Goal: Task Accomplishment & Management: Complete application form

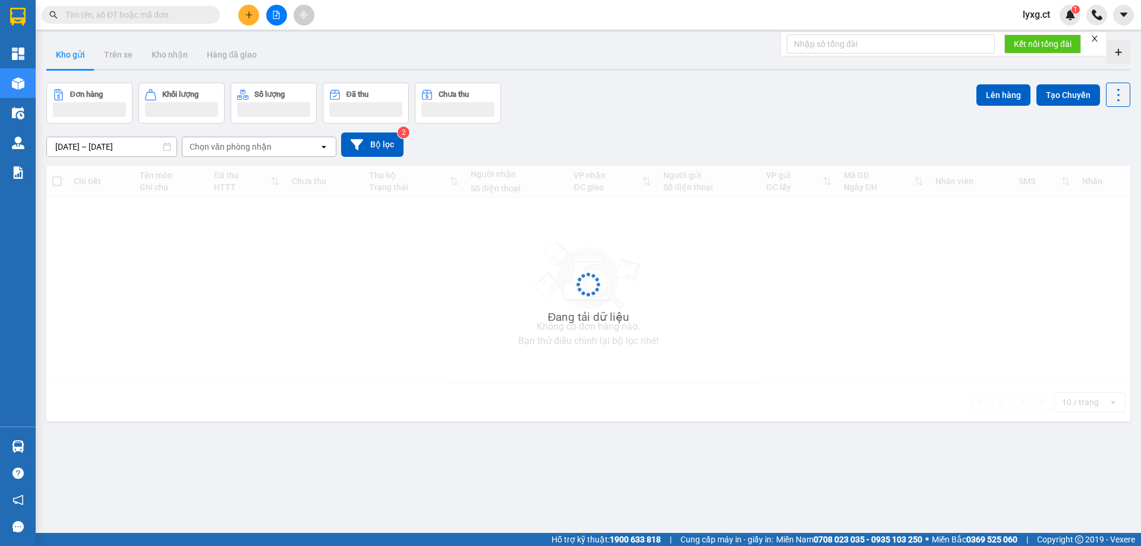
click at [247, 12] on icon "plus" at bounding box center [249, 15] width 8 height 8
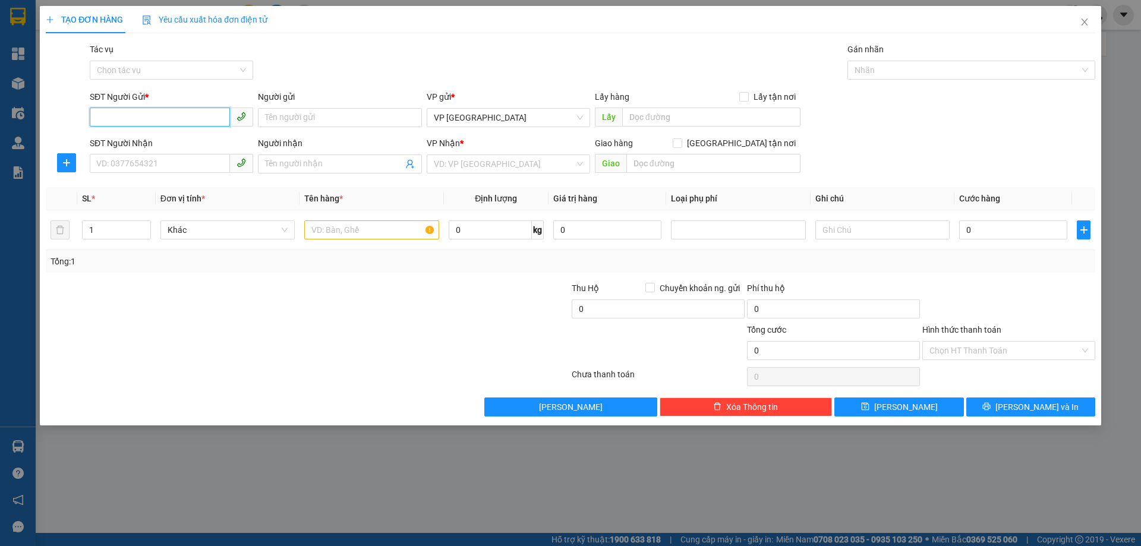
click at [186, 116] on input "SĐT Người Gửi *" at bounding box center [160, 117] width 140 height 19
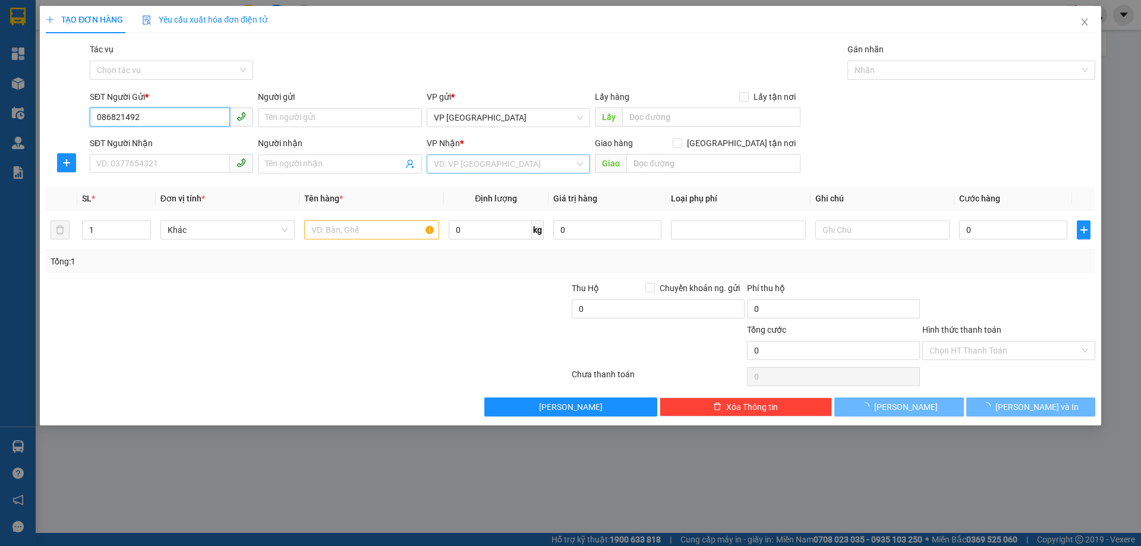
type input "0868214925"
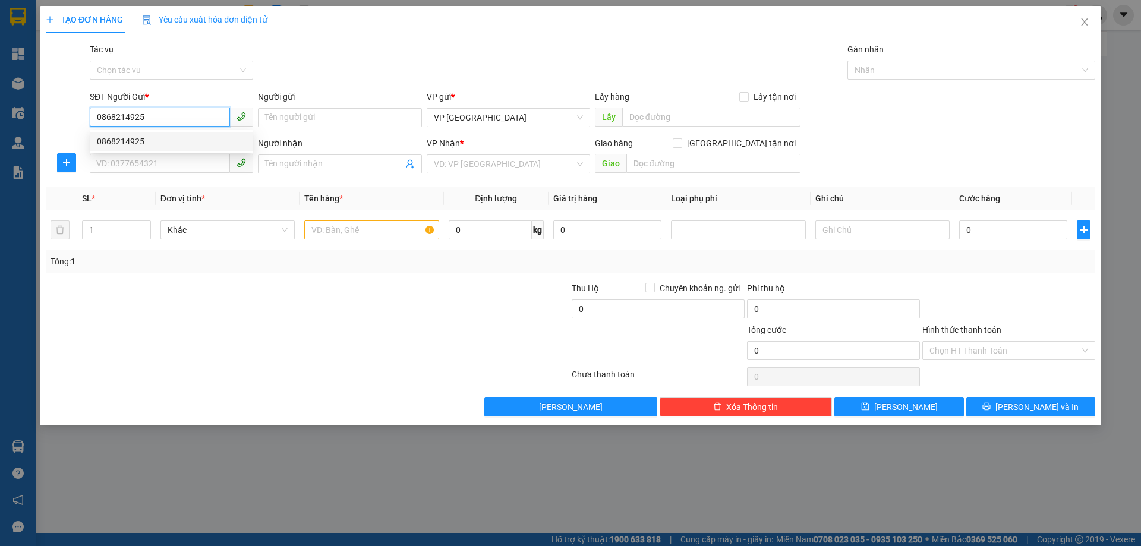
click at [124, 143] on div "0868214925" at bounding box center [171, 141] width 149 height 13
type input "0919982137"
type input "VỰC VÒNG- [GEOGRAPHIC_DATA]"
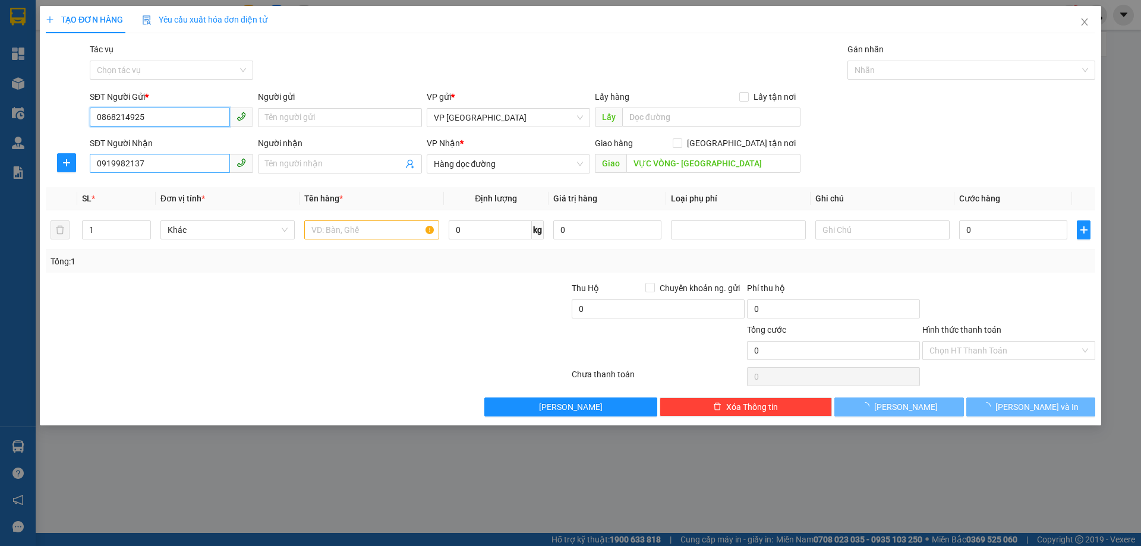
type input "50.000"
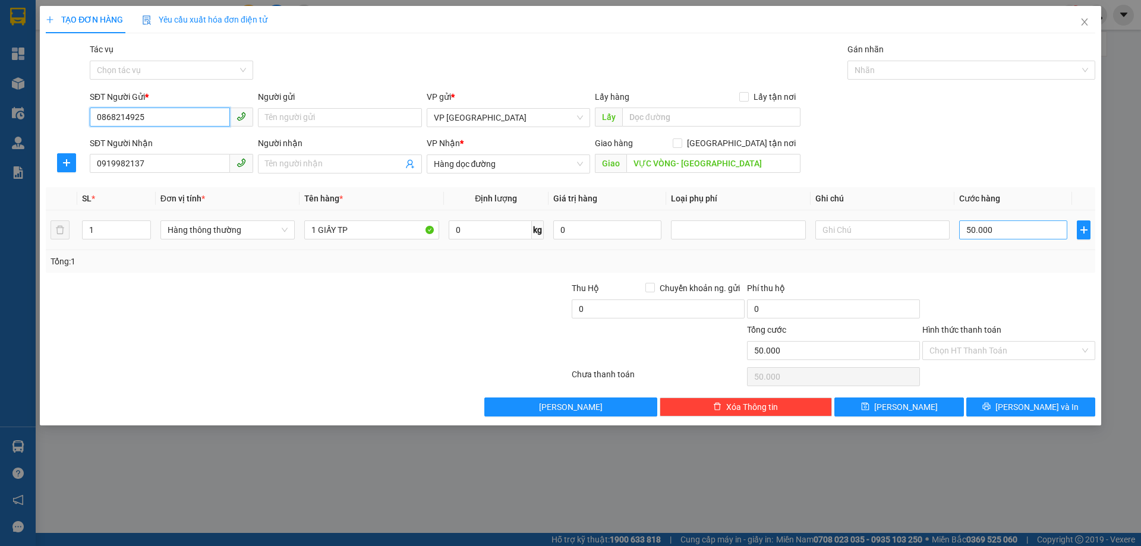
type input "0868214925"
click at [1003, 232] on input "50.000" at bounding box center [1013, 230] width 108 height 19
type input "4"
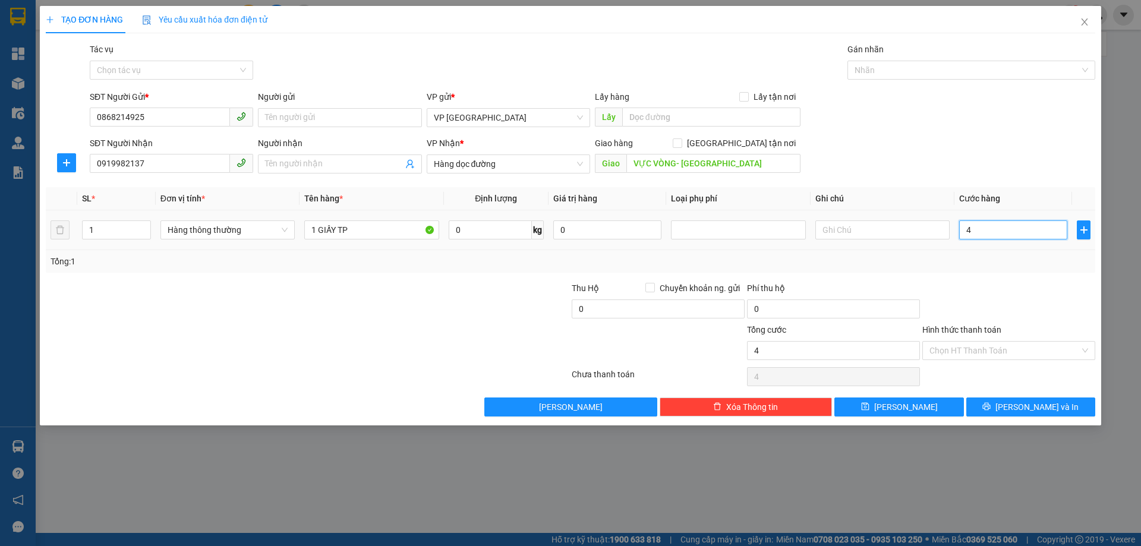
type input "40"
type input "40.000"
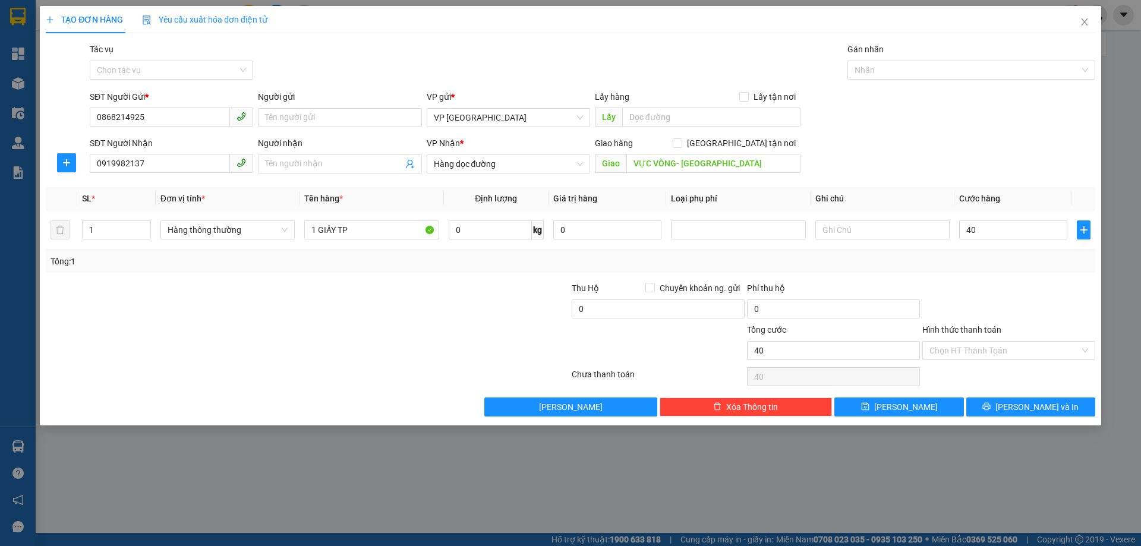
type input "40.000"
drag, startPoint x: 996, startPoint y: 254, endPoint x: 976, endPoint y: 253, distance: 20.2
click at [996, 255] on div "Tổng: 1" at bounding box center [571, 261] width 1040 height 13
click at [1006, 353] on input "Hình thức thanh toán" at bounding box center [1005, 351] width 150 height 18
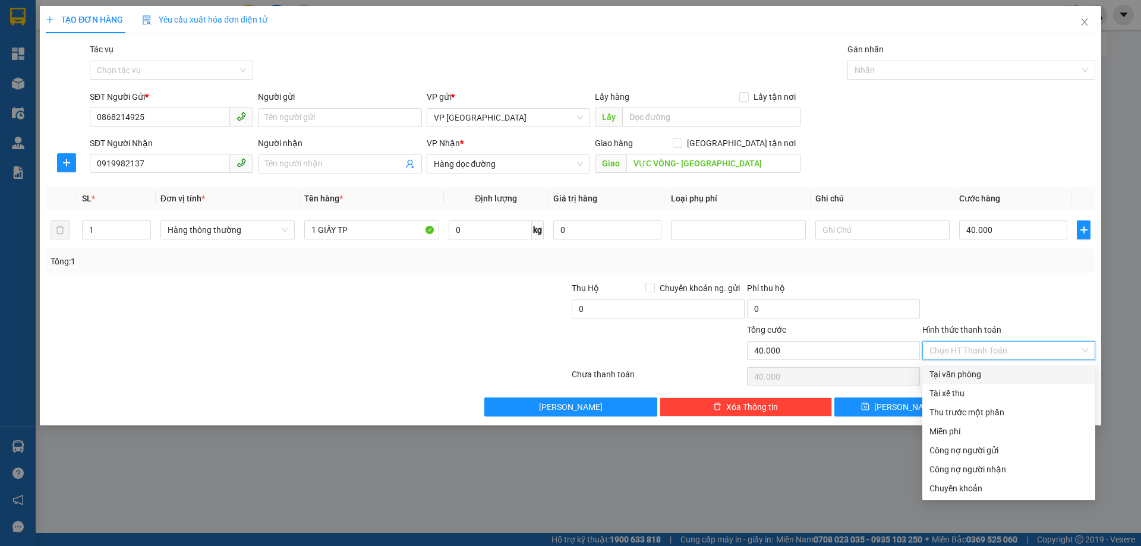
click at [966, 375] on div "Tại văn phòng" at bounding box center [1009, 374] width 159 height 13
type input "0"
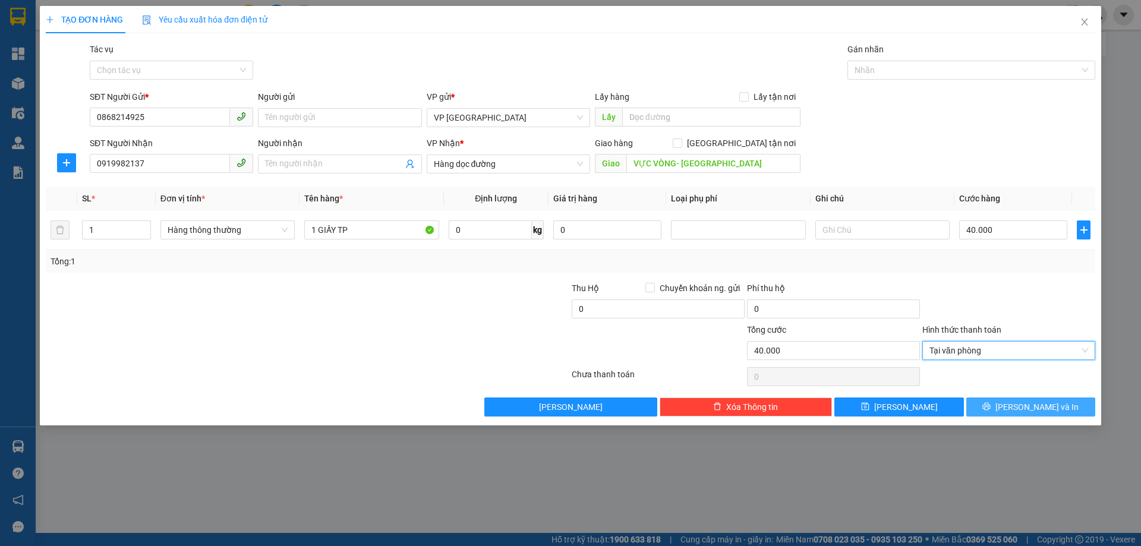
click at [1039, 413] on span "[PERSON_NAME] và In" at bounding box center [1037, 407] width 83 height 13
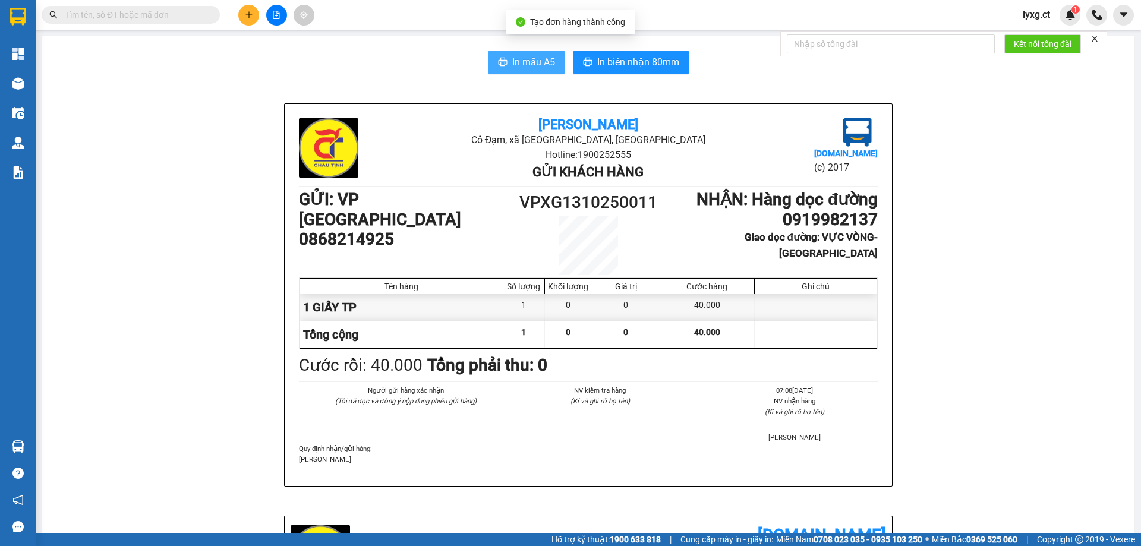
click at [547, 63] on span "In mẫu A5" at bounding box center [533, 62] width 43 height 15
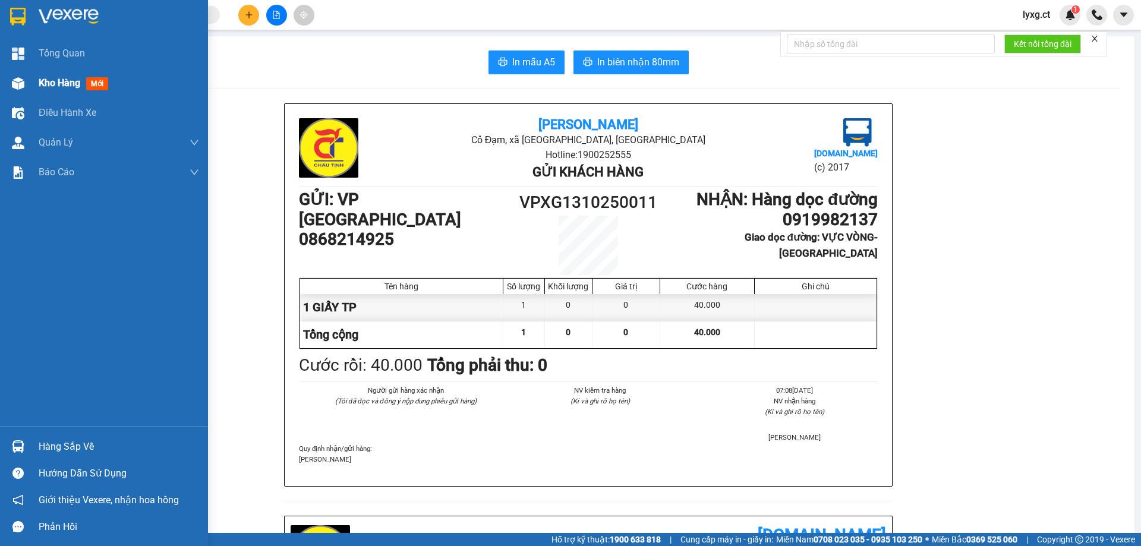
click at [52, 78] on span "Kho hàng" at bounding box center [60, 82] width 42 height 11
